Goal: Transaction & Acquisition: Purchase product/service

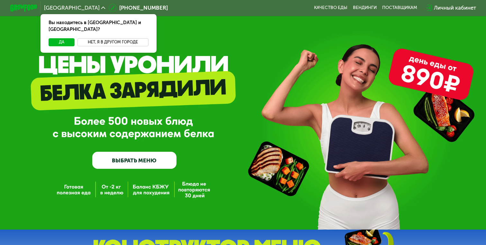
click at [98, 38] on button "Нет, я в другом городе" at bounding box center [113, 42] width 71 height 8
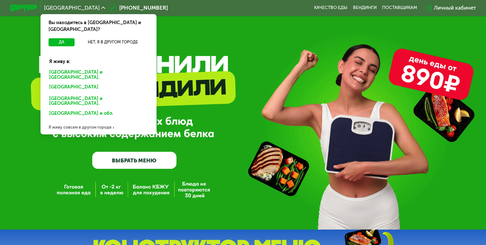
click at [84, 83] on div "Санкт-Петербурге и обл." at bounding box center [97, 88] width 105 height 11
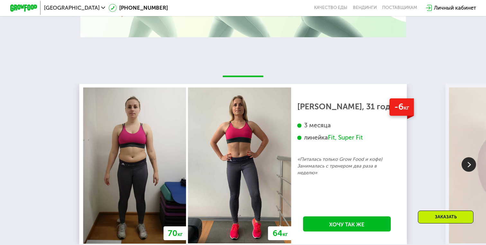
scroll to position [701, 0]
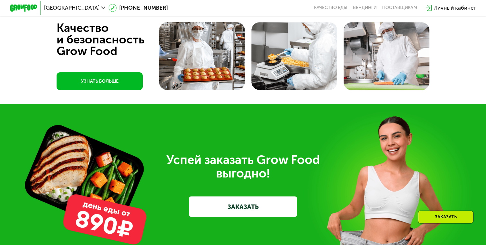
click at [268, 206] on link "ЗАКАЗАТЬ" at bounding box center [243, 207] width 108 height 20
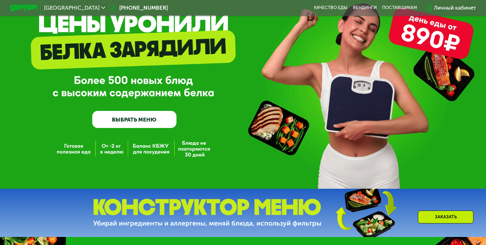
scroll to position [39, 0]
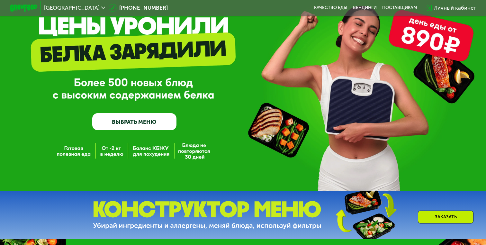
click at [138, 124] on link "ВЫБРАТЬ МЕНЮ" at bounding box center [134, 121] width 84 height 17
click at [158, 120] on link "ВЫБРАТЬ МЕНЮ" at bounding box center [134, 121] width 84 height 17
click at [143, 121] on link "ВЫБРАТЬ МЕНЮ" at bounding box center [134, 121] width 84 height 17
click at [168, 141] on div "GrowFood — доставка правильного питания ВЫБРАТЬ МЕНЮ" at bounding box center [243, 76] width 486 height 230
click at [163, 124] on link "ВЫБРАТЬ МЕНЮ" at bounding box center [134, 121] width 84 height 17
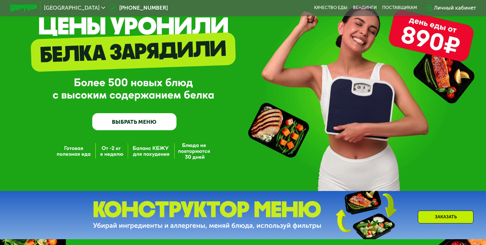
click at [163, 124] on link "ВЫБРАТЬ МЕНЮ" at bounding box center [134, 121] width 84 height 17
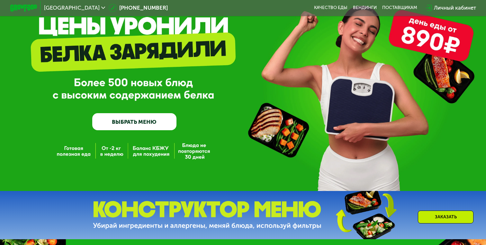
click at [163, 124] on link "ВЫБРАТЬ МЕНЮ" at bounding box center [134, 121] width 84 height 17
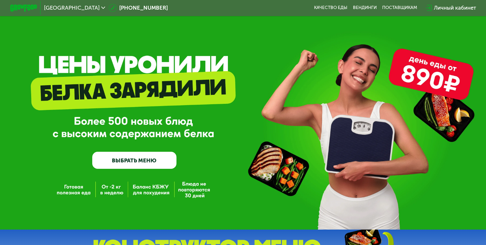
scroll to position [0, 0]
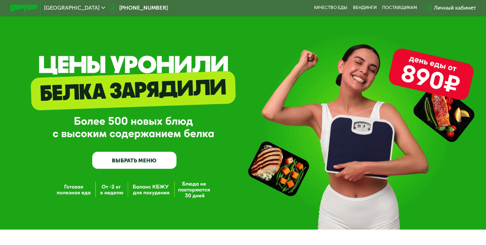
click at [146, 156] on link "ВЫБРАТЬ МЕНЮ" at bounding box center [134, 160] width 84 height 17
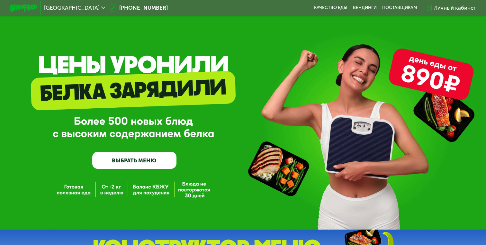
click at [145, 163] on link "ВЫБРАТЬ МЕНЮ" at bounding box center [134, 160] width 84 height 17
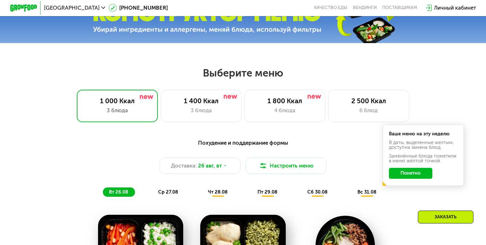
scroll to position [286, 0]
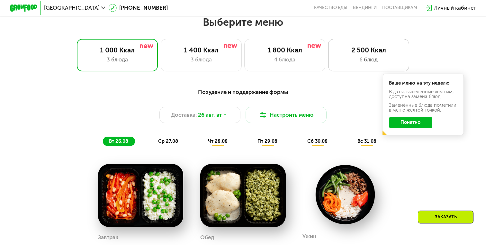
click at [355, 55] on div "2 500 Ккал 6 блюд" at bounding box center [368, 55] width 81 height 32
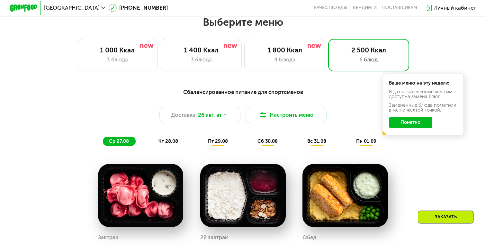
click at [417, 119] on button "Понятно" at bounding box center [411, 122] width 44 height 11
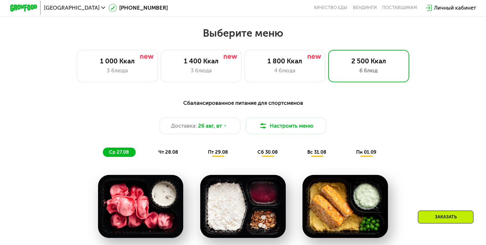
scroll to position [281, 0]
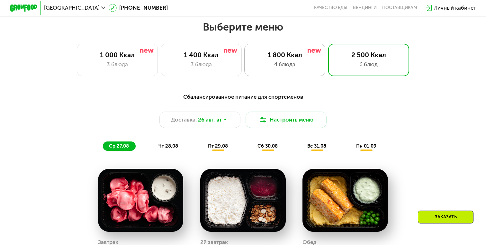
click at [288, 61] on div "4 блюда" at bounding box center [285, 64] width 67 height 8
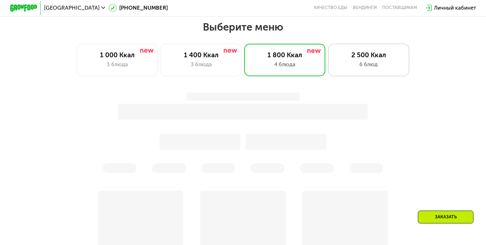
click at [367, 69] on div "2 500 Ккал 6 блюд" at bounding box center [368, 60] width 81 height 32
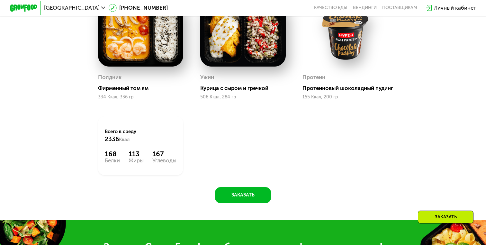
scroll to position [511, 0]
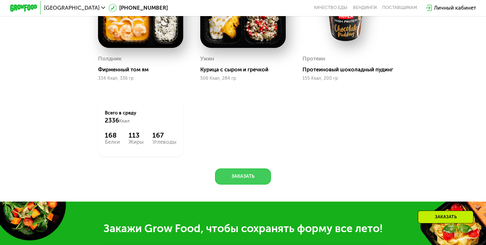
click at [250, 181] on button "Заказать" at bounding box center [243, 177] width 56 height 16
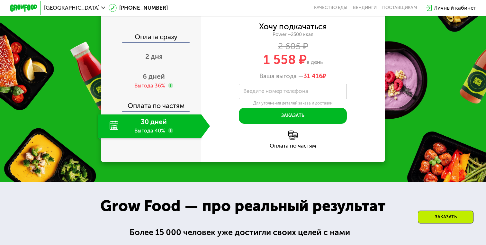
scroll to position [813, 0]
click at [171, 133] on use at bounding box center [170, 130] width 5 height 5
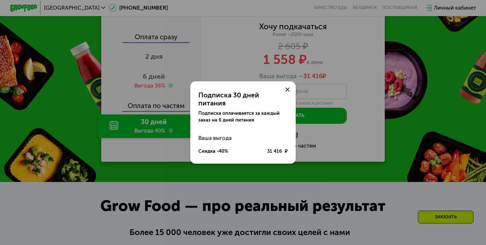
click at [270, 148] on div "31 416 ₽" at bounding box center [277, 151] width 20 height 7
click at [289, 91] on div at bounding box center [288, 89] width 16 height 16
click at [289, 92] on icon at bounding box center [288, 89] width 4 height 4
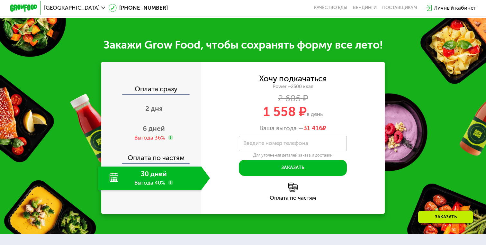
scroll to position [764, 0]
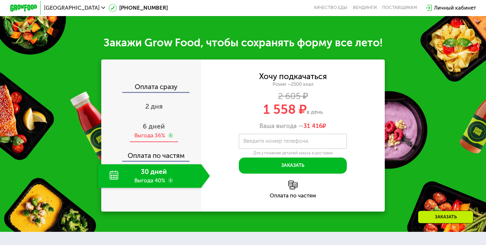
click at [166, 137] on div "Выгода 36%" at bounding box center [153, 135] width 39 height 7
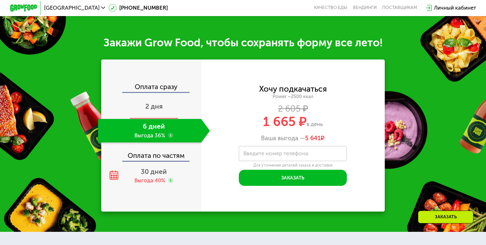
click at [166, 117] on div "2 дня" at bounding box center [154, 107] width 112 height 24
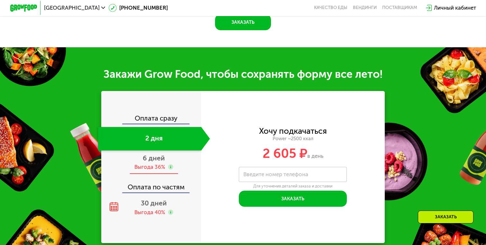
click at [159, 166] on div "Оплата сразу 2 дня 6 дней Выгода 36% Оплата по частям 30 дней Выгода 40%" at bounding box center [151, 167] width 100 height 105
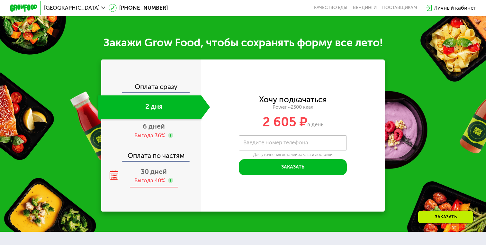
click at [154, 183] on div "Выгода 40%" at bounding box center [149, 180] width 31 height 7
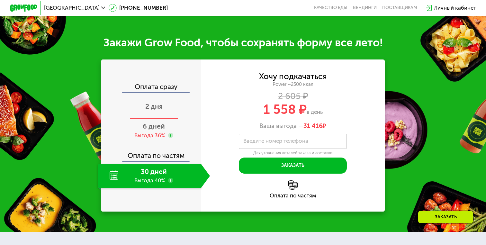
click at [143, 114] on div "2 дня" at bounding box center [154, 107] width 112 height 24
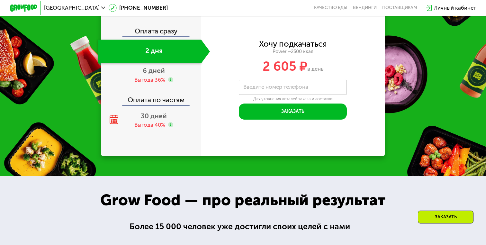
scroll to position [803, 0]
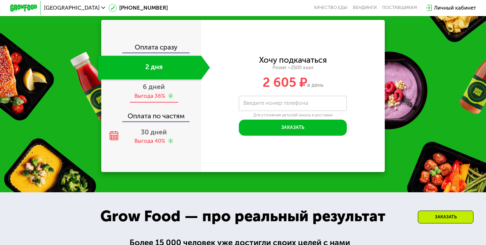
click at [172, 99] on use at bounding box center [170, 95] width 5 height 5
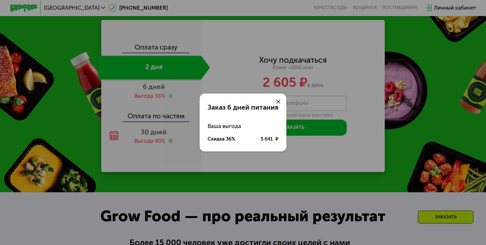
click at [172, 107] on div "Заказ 6 дней питания Ваша выгода Скидка 36% 5 641 ₽" at bounding box center [243, 122] width 486 height 245
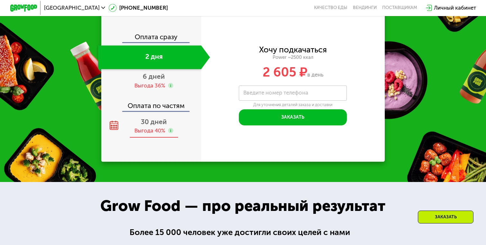
scroll to position [813, 0]
click at [156, 126] on span "30 дней" at bounding box center [154, 122] width 26 height 8
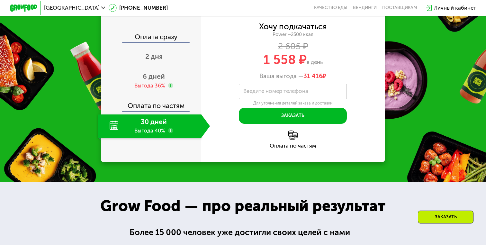
scroll to position [796, 0]
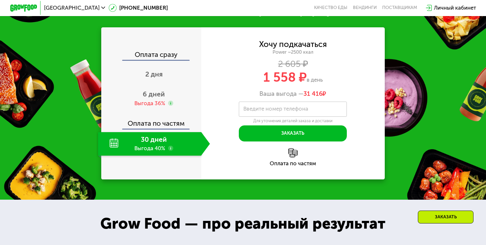
drag, startPoint x: 305, startPoint y: 100, endPoint x: 324, endPoint y: 100, distance: 18.7
click at [324, 97] on span "31 416 ₽" at bounding box center [315, 93] width 23 height 7
click at [331, 97] on div "Ваша выгода — 31 416 ₽" at bounding box center [293, 93] width 184 height 7
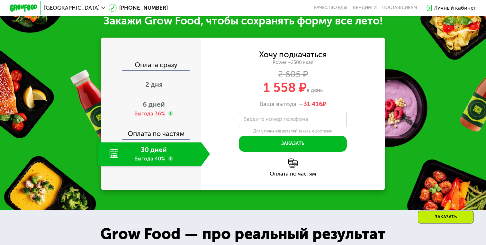
scroll to position [779, 0]
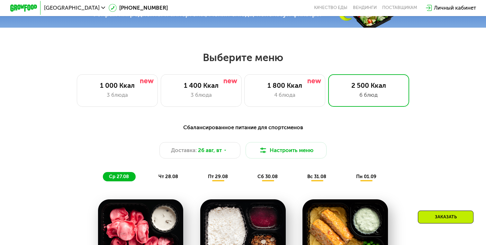
scroll to position [249, 0]
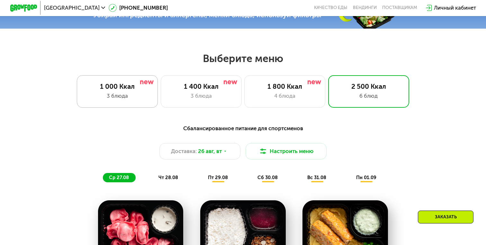
click at [161, 91] on div "1 000 Ккал 3 блюда" at bounding box center [201, 91] width 81 height 32
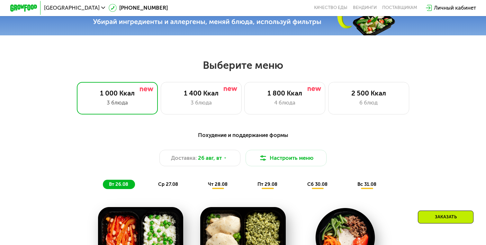
scroll to position [282, 0]
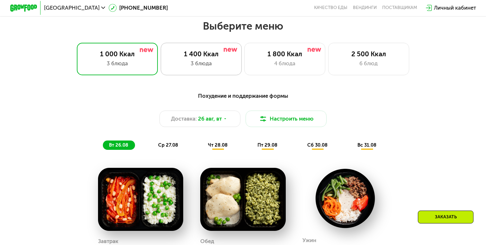
click at [222, 64] on div "3 блюда" at bounding box center [201, 64] width 67 height 8
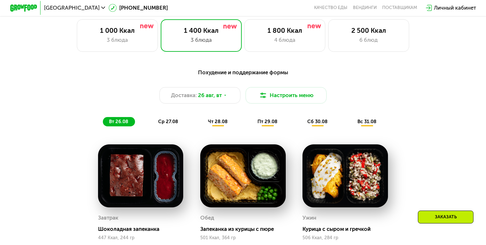
scroll to position [302, 0]
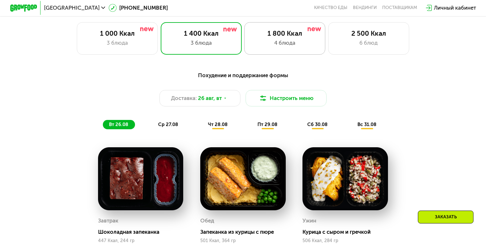
click at [328, 27] on div "1 800 Ккал 4 блюда" at bounding box center [368, 38] width 81 height 32
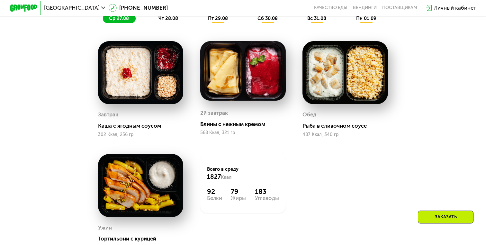
scroll to position [407, 0]
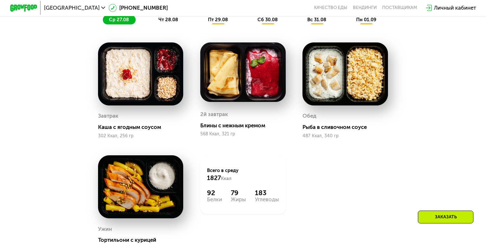
click at [436, 209] on div "Сбалансированное питание на каждый день Доставка: 26 авг, вт Настроить меню ср …" at bounding box center [243, 120] width 416 height 317
click at [435, 215] on div "Заказать" at bounding box center [446, 217] width 56 height 13
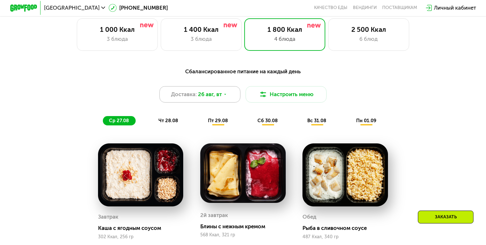
scroll to position [306, 0]
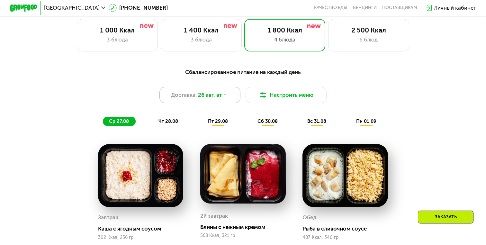
click at [225, 95] on use at bounding box center [226, 95] width 2 height 1
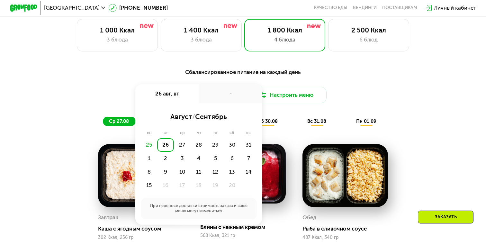
click at [434, 66] on div "Сбалансированное питание на каждый день Доставка: 26 авг, вт 26 авг, вт - авгус…" at bounding box center [243, 97] width 408 height 67
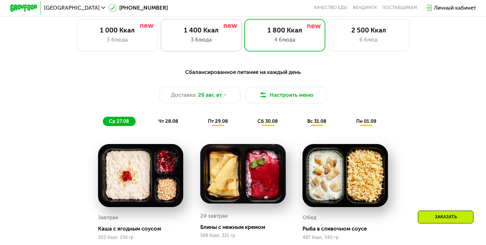
click at [244, 47] on div "1 400 Ккал 3 блюда" at bounding box center [284, 35] width 81 height 32
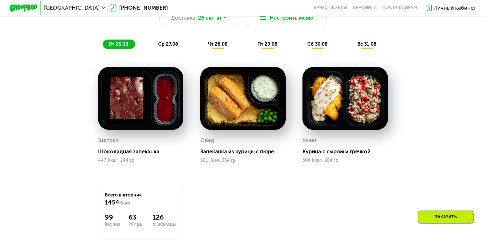
scroll to position [382, 0]
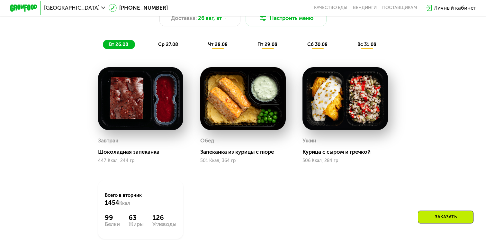
click at [167, 45] on span "ср 27.08" at bounding box center [168, 44] width 20 height 6
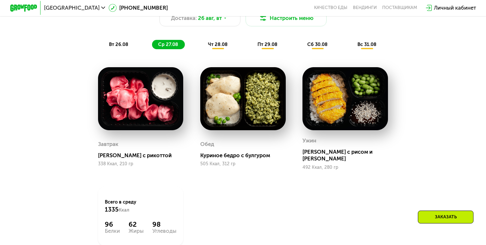
click at [115, 45] on span "вт 26.08" at bounding box center [118, 44] width 19 height 6
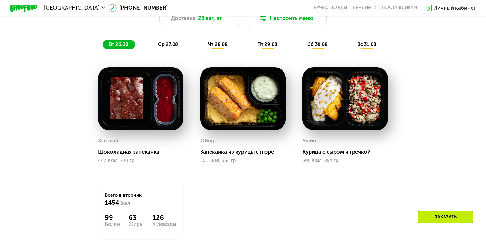
click at [454, 220] on div "Заказать" at bounding box center [446, 217] width 56 height 13
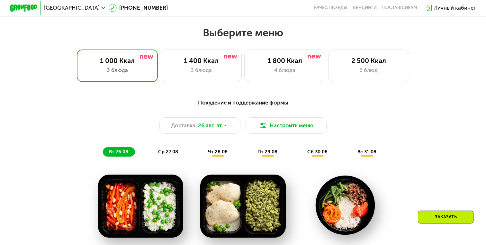
scroll to position [279, 0]
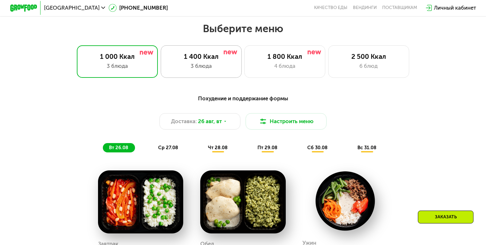
click at [244, 61] on div "1 400 Ккал 3 блюда" at bounding box center [284, 61] width 81 height 32
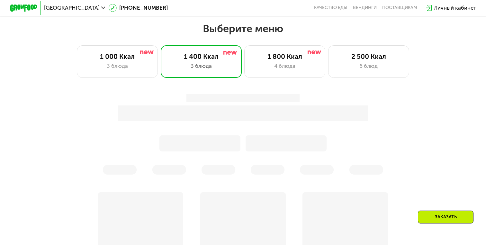
click at [457, 217] on div "Заказать" at bounding box center [446, 217] width 56 height 13
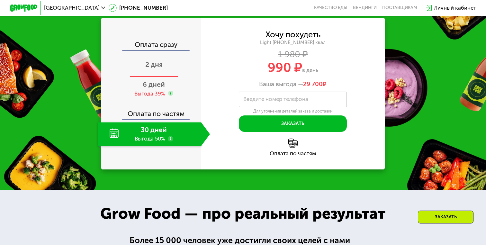
click at [161, 62] on span "2 дня" at bounding box center [153, 64] width 17 height 8
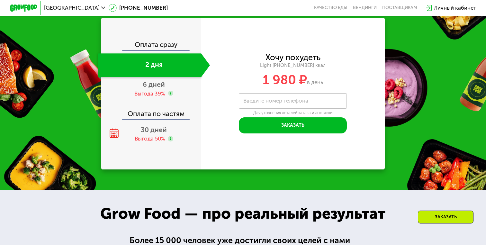
click at [156, 87] on span "6 дней" at bounding box center [154, 84] width 22 height 8
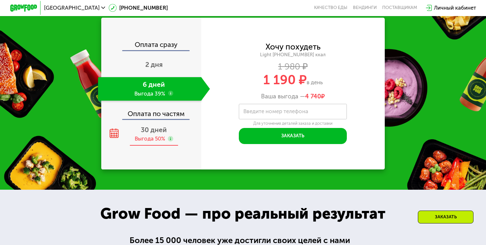
click at [155, 133] on span "30 дней" at bounding box center [154, 130] width 26 height 8
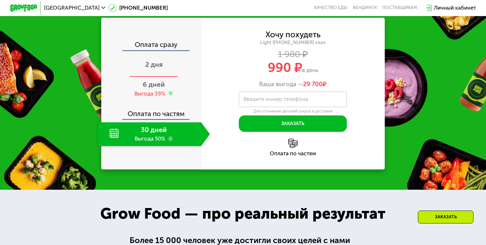
click at [160, 66] on span "2 дня" at bounding box center [153, 64] width 17 height 8
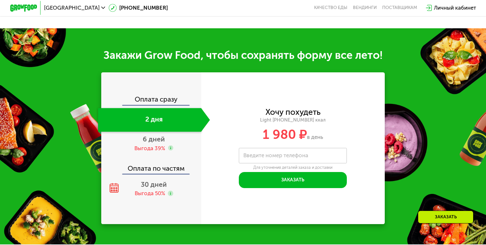
scroll to position [638, 0]
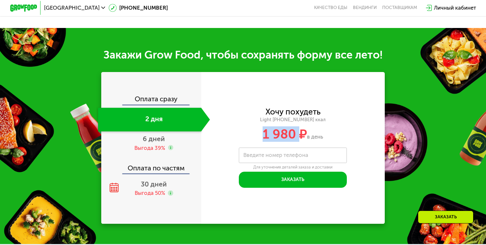
drag, startPoint x: 264, startPoint y: 136, endPoint x: 302, endPoint y: 136, distance: 38.3
click at [302, 136] on span "1 980 ₽" at bounding box center [285, 133] width 44 height 15
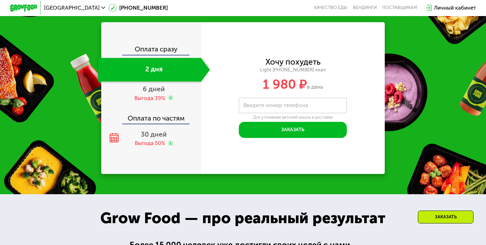
scroll to position [656, 0]
